Goal: Task Accomplishment & Management: Manage account settings

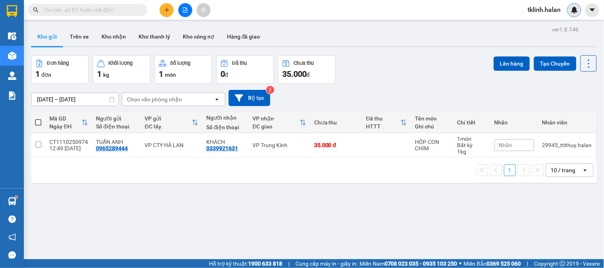
drag, startPoint x: 587, startPoint y: 6, endPoint x: 578, endPoint y: 8, distance: 9.9
click at [578, 8] on div "tklinh.halan" at bounding box center [563, 10] width 82 height 14
click at [578, 8] on img at bounding box center [574, 9] width 7 height 7
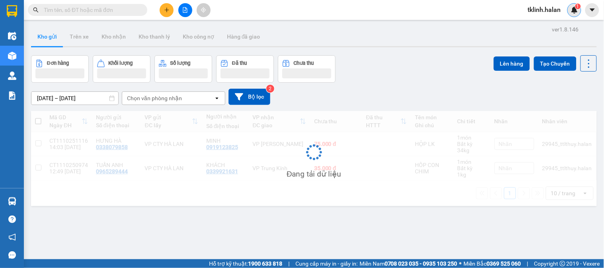
click at [575, 11] on img at bounding box center [574, 9] width 7 height 7
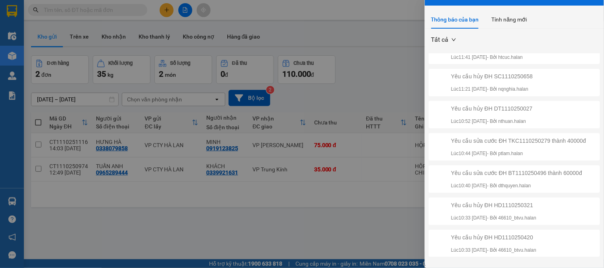
scroll to position [23, 0]
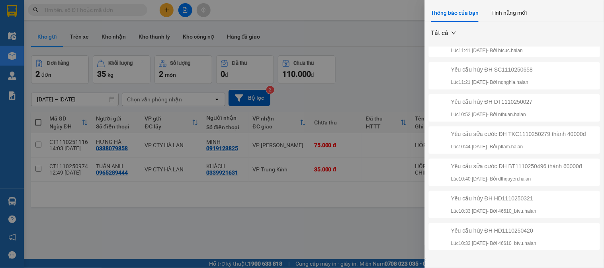
click at [127, 12] on div at bounding box center [302, 134] width 604 height 268
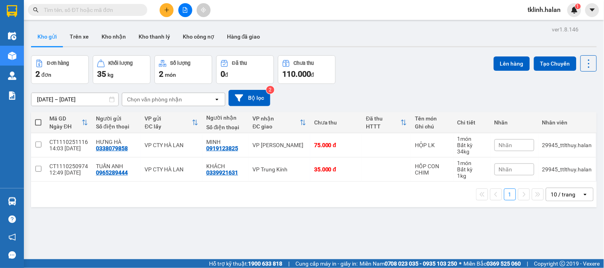
click at [137, 10] on body "Kết quả tìm kiếm ( 0 ) Bộ lọc No Data tklinh.halan 1 Điều hành xe Kho hàng mới …" at bounding box center [302, 134] width 604 height 268
click at [137, 10] on input "text" at bounding box center [91, 10] width 94 height 9
paste input "HT1110251109"
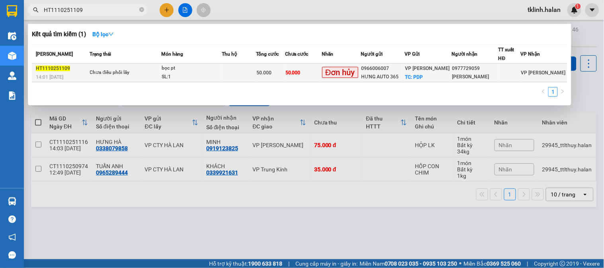
type input "HT1110251109"
click at [303, 78] on td "50.000" at bounding box center [303, 73] width 37 height 19
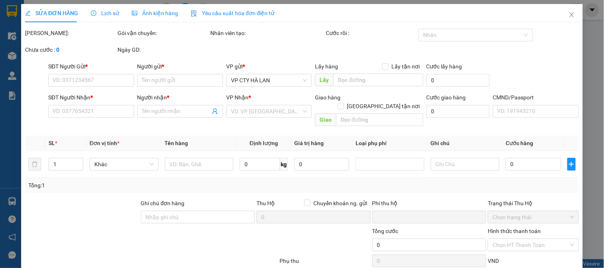
type input "0966006007"
type input "HƯNG AUTO 365"
checkbox input "true"
type input "PDP"
type input "0977729059"
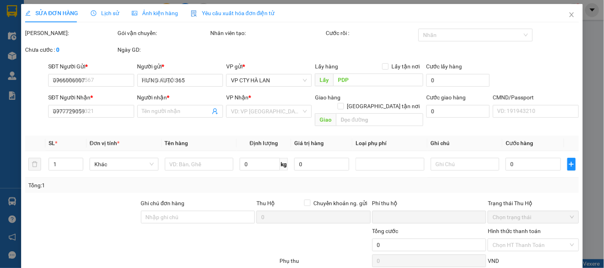
type input "[PERSON_NAME]"
type input "0"
type input "50.000"
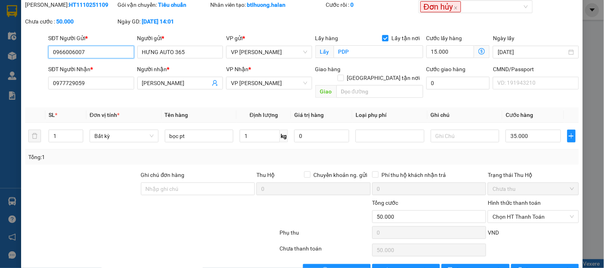
scroll to position [44, 0]
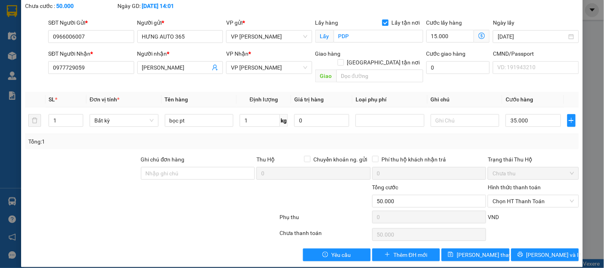
click at [177, 214] on div at bounding box center [151, 219] width 254 height 16
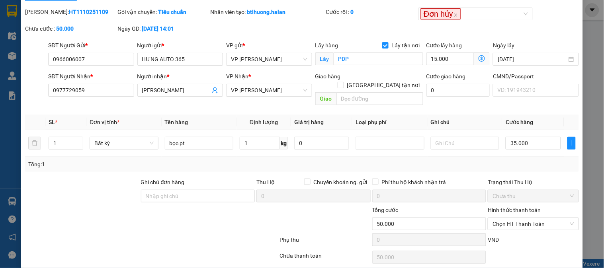
scroll to position [0, 0]
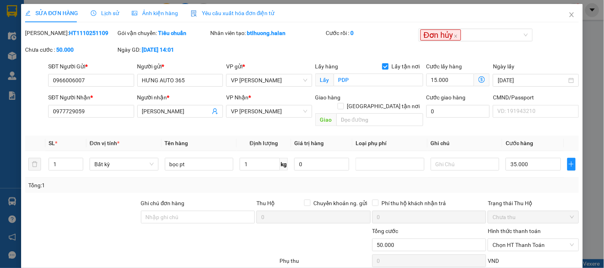
click at [104, 12] on span "Lịch sử" at bounding box center [105, 13] width 28 height 6
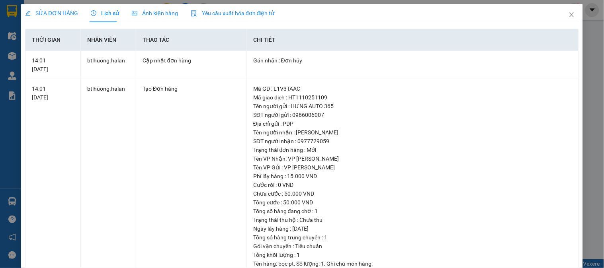
drag, startPoint x: 51, startPoint y: 15, endPoint x: 82, endPoint y: 41, distance: 40.5
click at [52, 15] on span "SỬA ĐƠN HÀNG" at bounding box center [51, 13] width 53 height 6
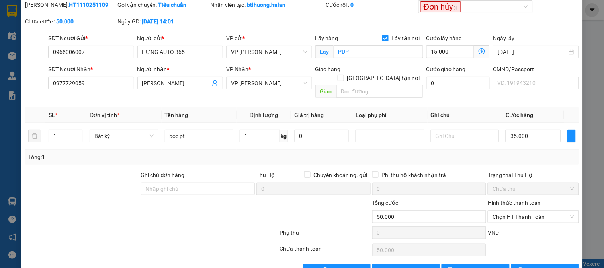
scroll to position [44, 0]
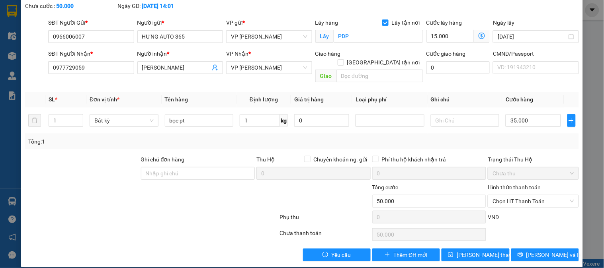
click at [189, 191] on div at bounding box center [232, 197] width 92 height 28
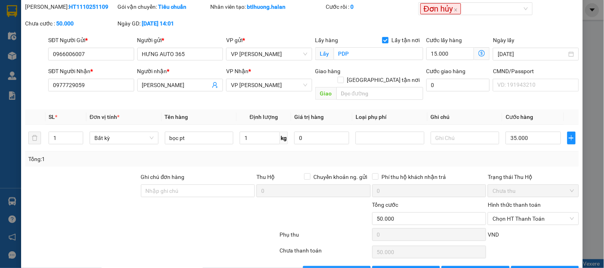
scroll to position [0, 0]
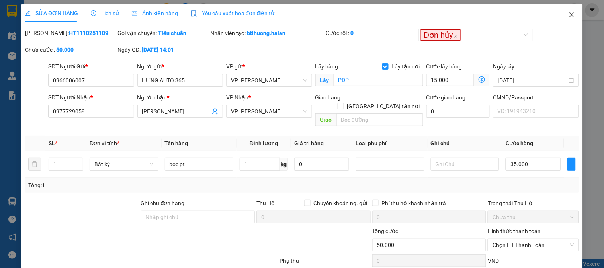
drag, startPoint x: 567, startPoint y: 12, endPoint x: 584, endPoint y: 14, distance: 16.4
click at [569, 12] on icon "close" at bounding box center [572, 15] width 6 height 6
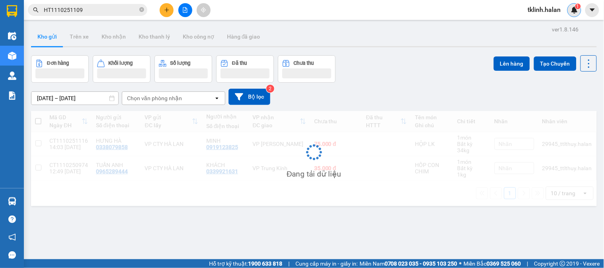
click at [577, 10] on img at bounding box center [574, 9] width 7 height 7
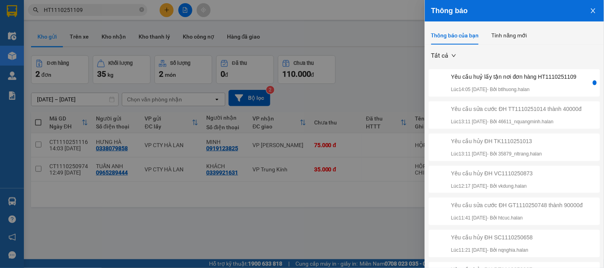
click at [534, 89] on p "Lúc 14:05 [DATE] - Bởi btlhuong.halan" at bounding box center [513, 90] width 125 height 8
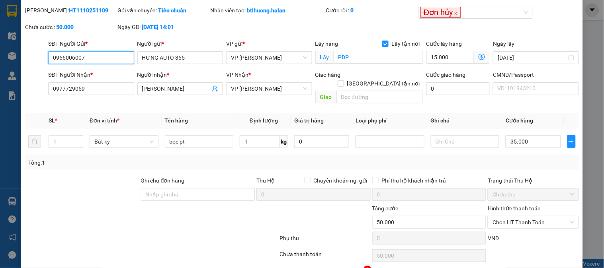
scroll to position [44, 0]
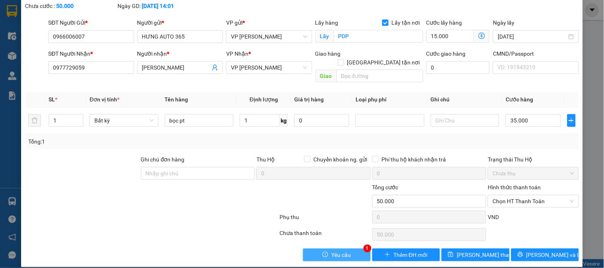
click at [340, 251] on span "Yêu cầu" at bounding box center [341, 255] width 20 height 9
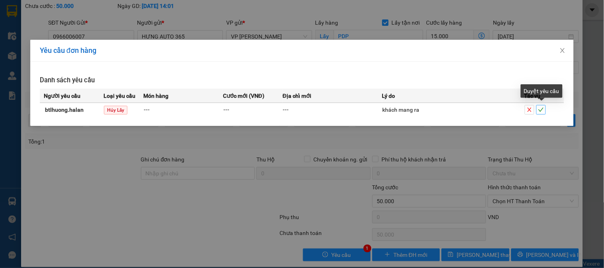
click at [544, 110] on span "check" at bounding box center [541, 110] width 9 height 6
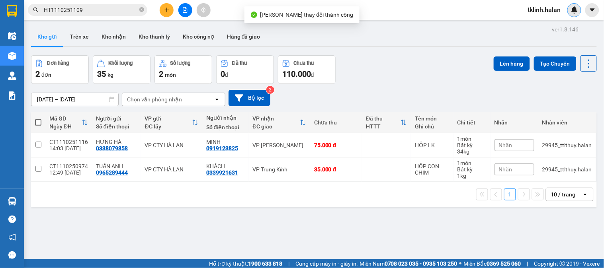
click at [572, 11] on img at bounding box center [574, 9] width 7 height 7
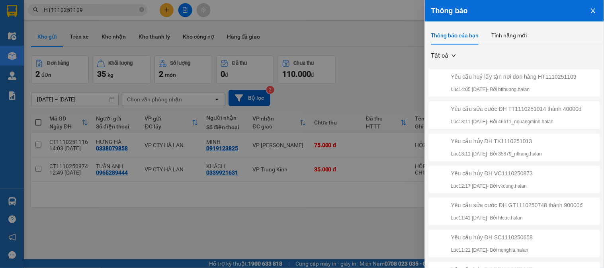
click at [533, 82] on div "Yêu cầu huỷ lấy tận nơi đơn hàng HT1110251109 Lúc 14:05 [DATE] - Bởi btlhuong.h…" at bounding box center [513, 82] width 125 height 21
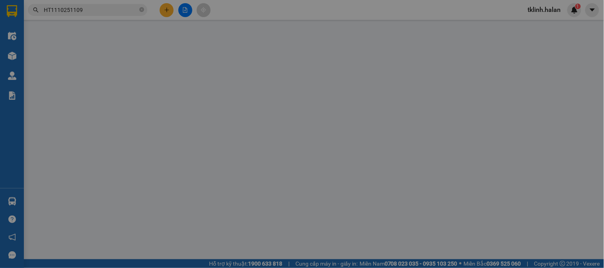
type input "0966006007"
type input "HƯNG AUTO 365"
type input "0977729059"
type input "[PERSON_NAME]"
type input "0"
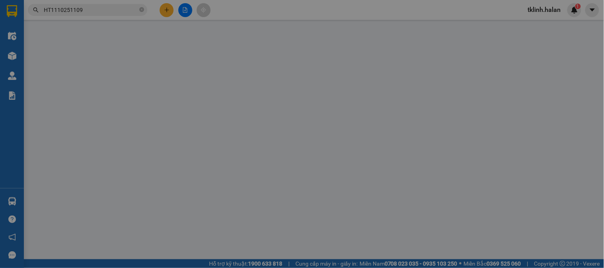
type input "35.000"
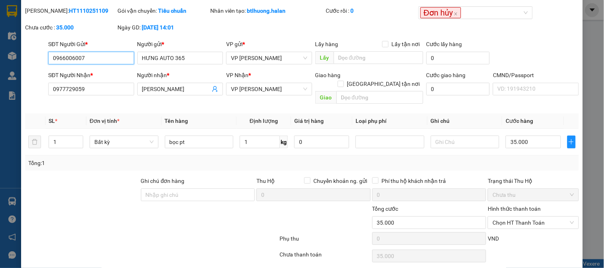
scroll to position [44, 0]
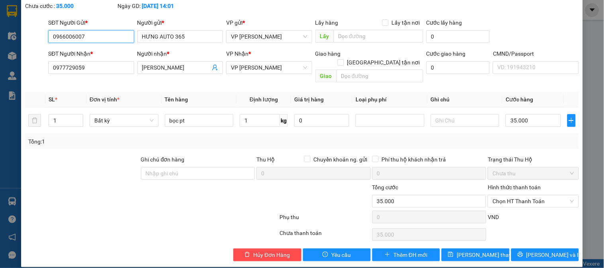
click at [99, 39] on input "0966006007" at bounding box center [91, 36] width 86 height 13
click at [98, 39] on input "0966006007" at bounding box center [91, 36] width 86 height 13
click at [129, 211] on div at bounding box center [151, 219] width 254 height 16
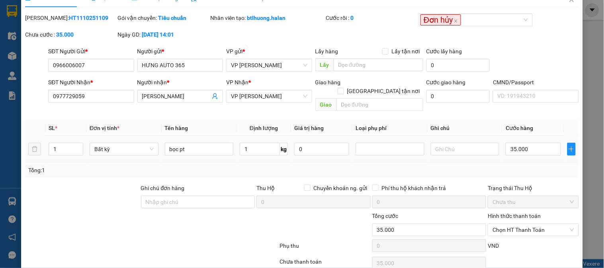
scroll to position [0, 0]
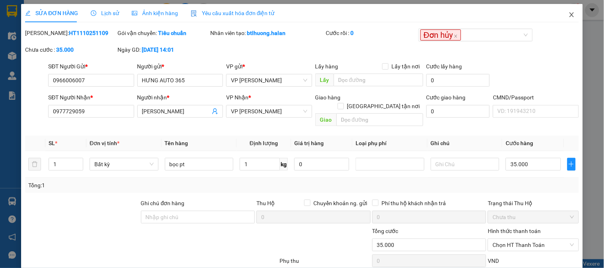
drag, startPoint x: 565, startPoint y: 14, endPoint x: 556, endPoint y: 14, distance: 8.4
click at [561, 14] on span "Close" at bounding box center [572, 15] width 22 height 22
